Goal: Complete application form

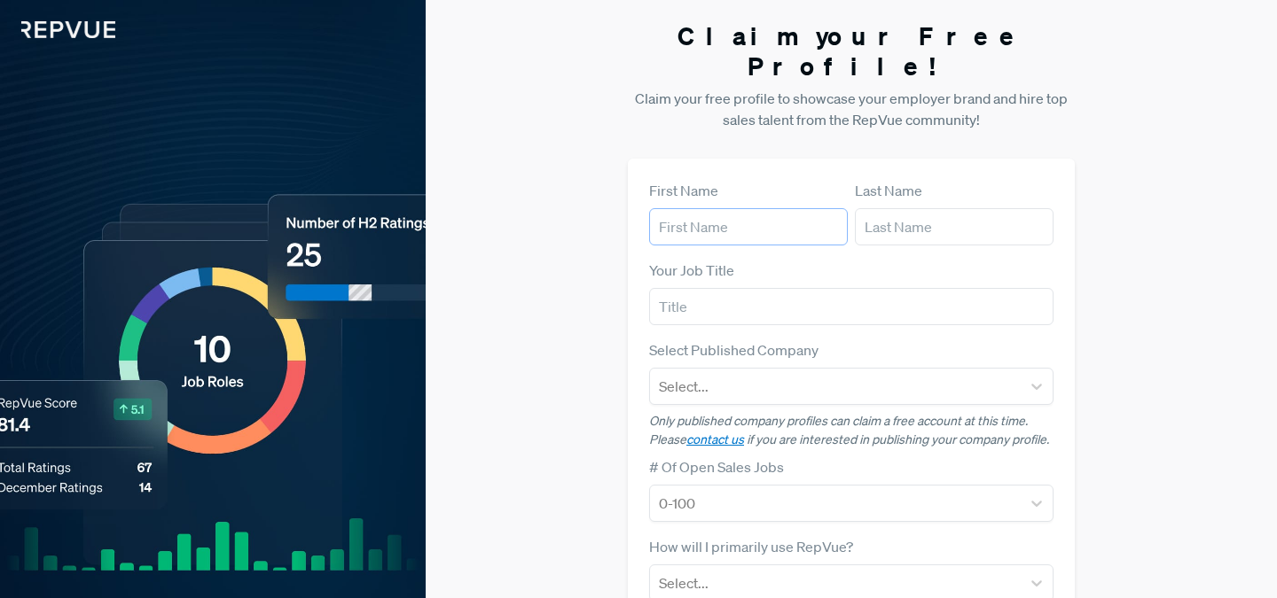
click at [750, 208] on input "text" at bounding box center [748, 226] width 199 height 37
type input "[PERSON_NAME]"
type input "Vernarecci"
type input "R"
type input "GTM Recruiter"
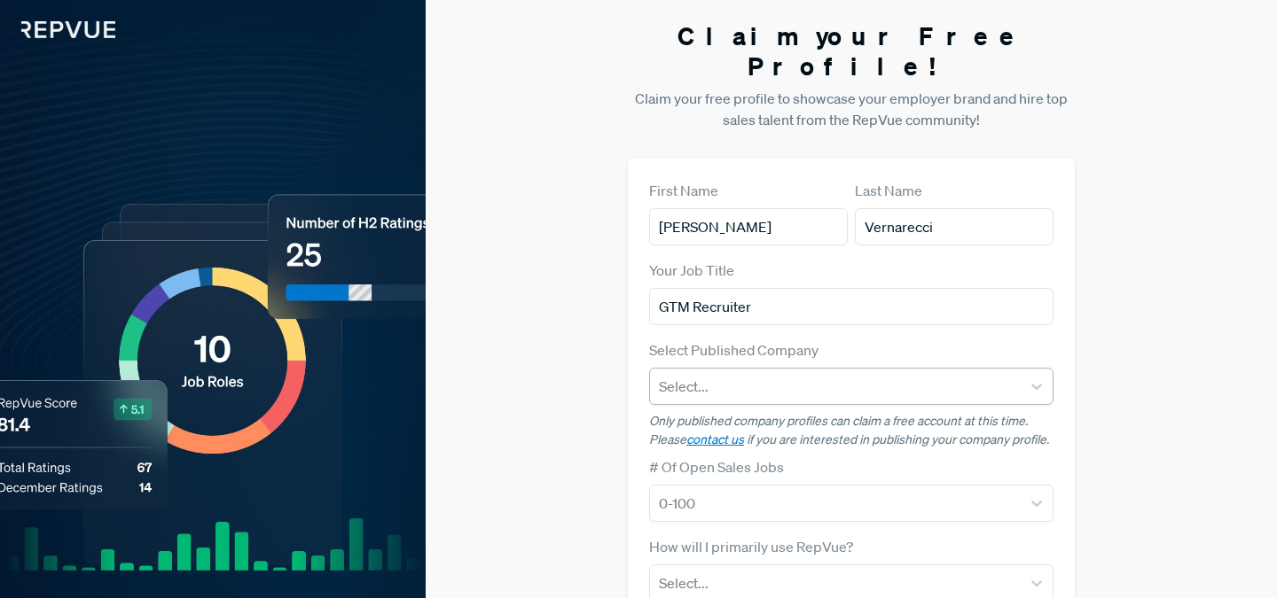
click at [719, 374] on div at bounding box center [835, 386] width 353 height 25
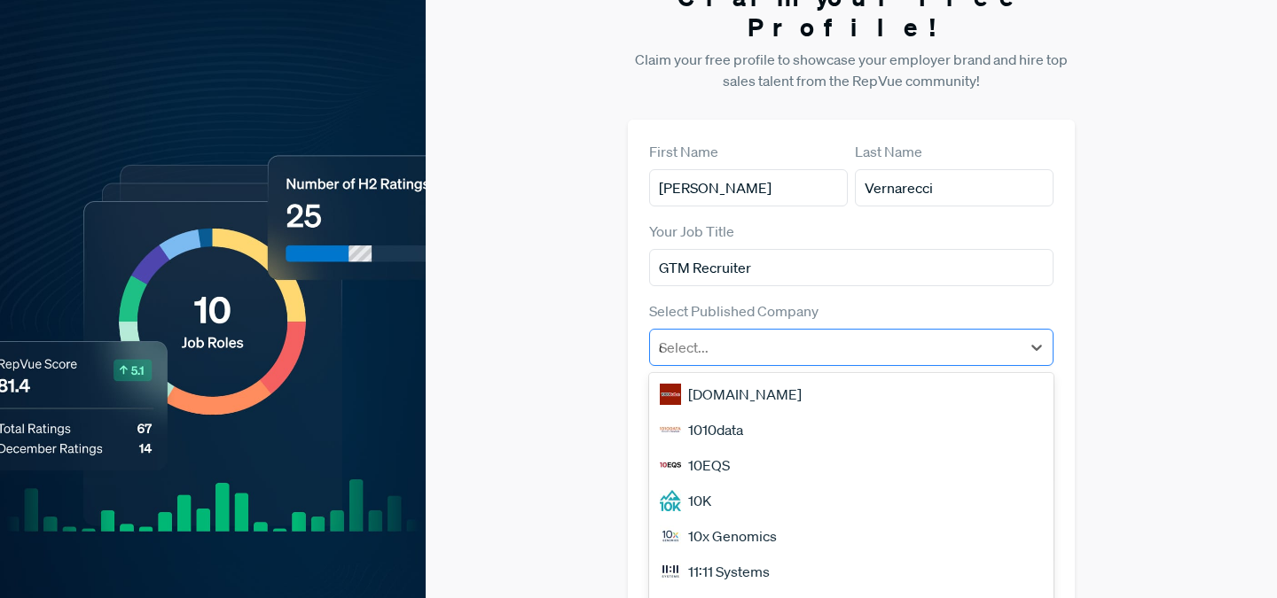
scroll to position [57, 0]
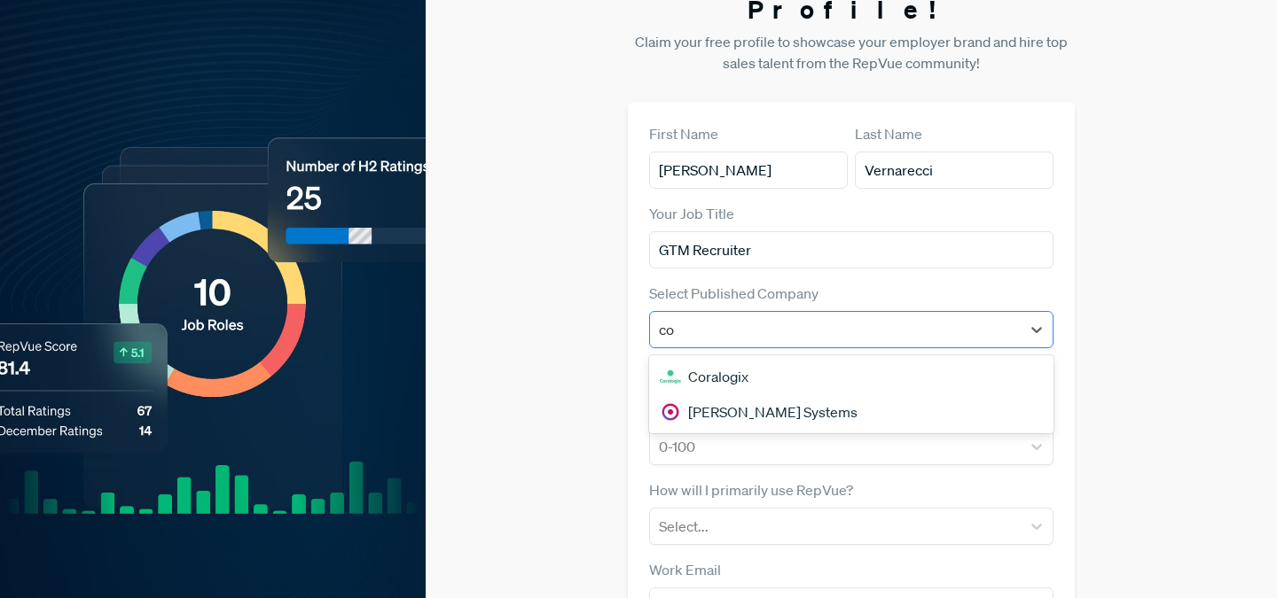
type input "c"
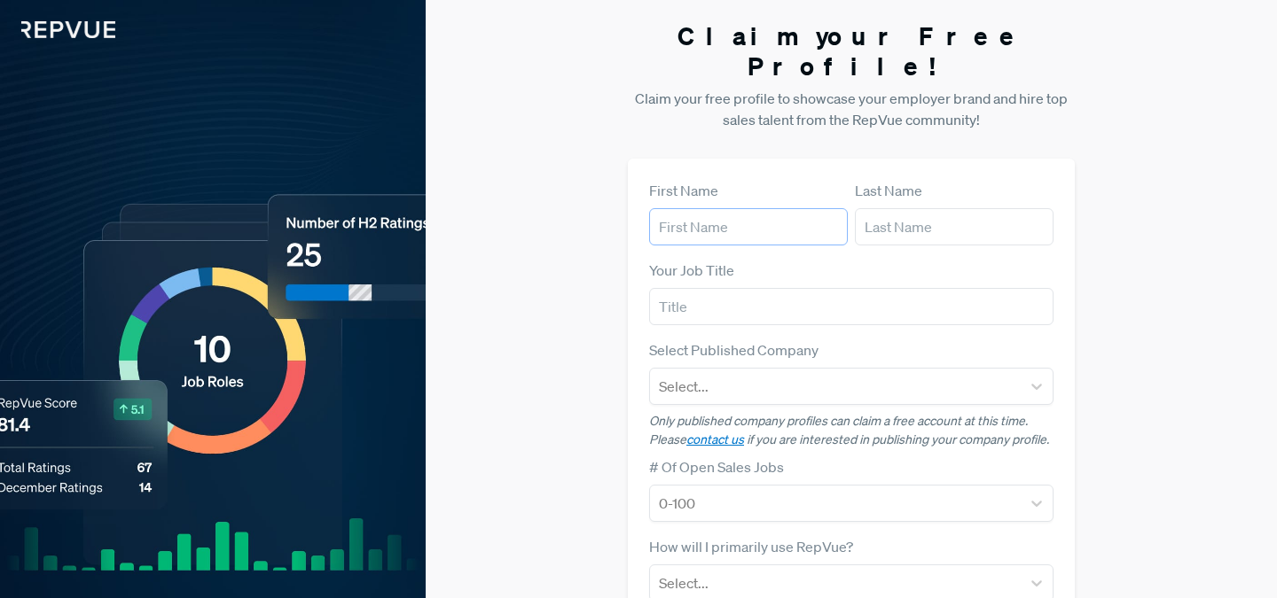
click at [752, 208] on input "text" at bounding box center [748, 226] width 199 height 37
type input "[PERSON_NAME]"
type input "Vernarecci"
type input "GTM Recruiter"
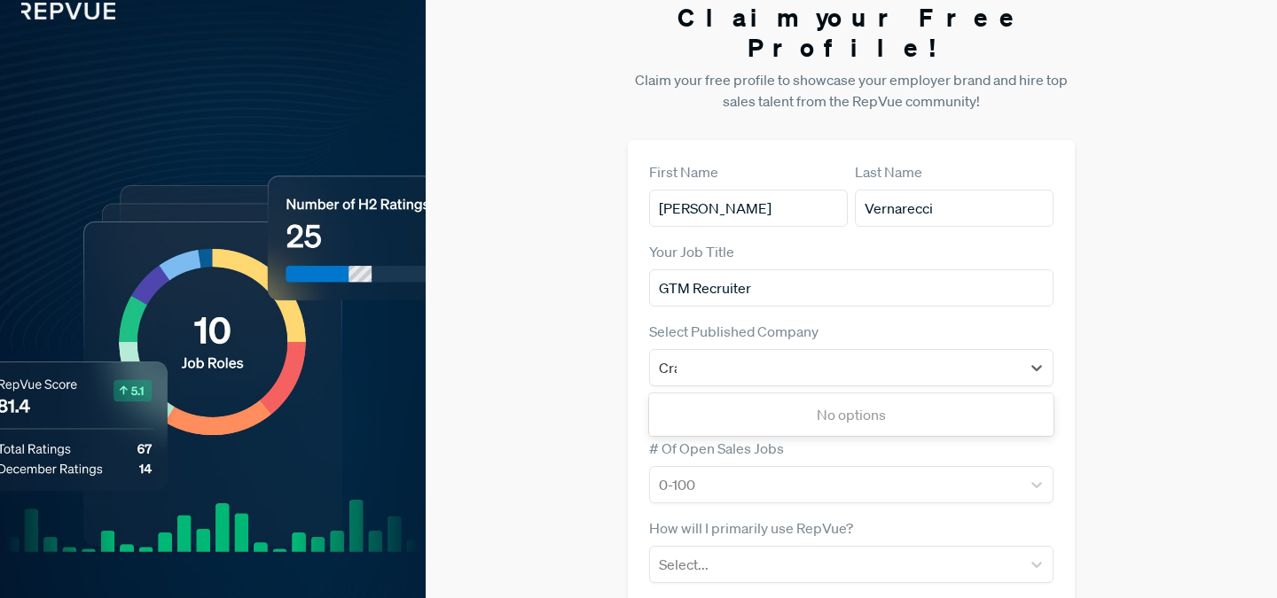
scroll to position [57, 0]
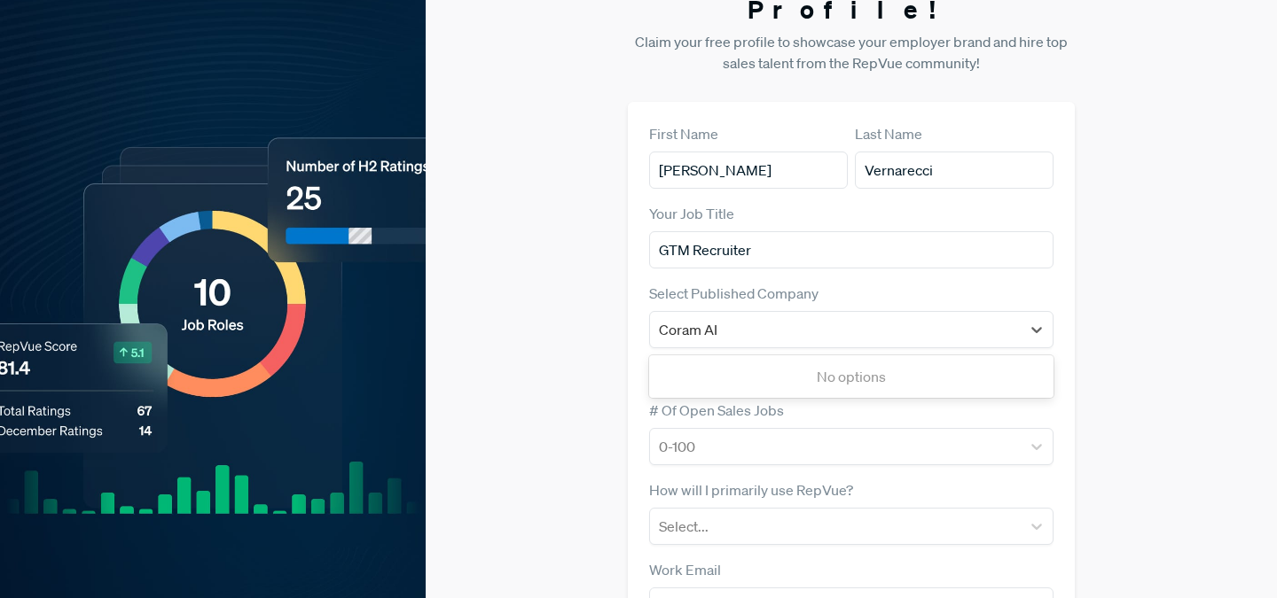
type input "Coram AI"
click at [474, 280] on div "Claim your Free Profile! Claim your free profile to showcase your employer bran…" at bounding box center [851, 389] width 851 height 892
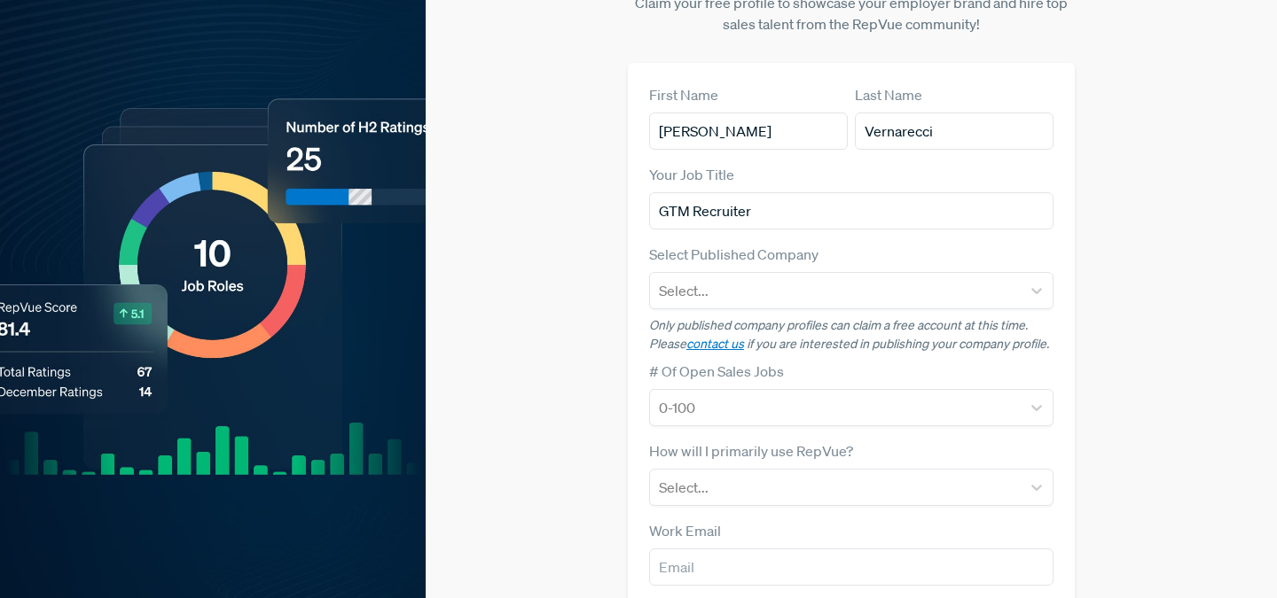
scroll to position [97, 0]
click at [730, 335] on link "contact us" at bounding box center [715, 343] width 58 height 16
